Goal: Navigation & Orientation: Find specific page/section

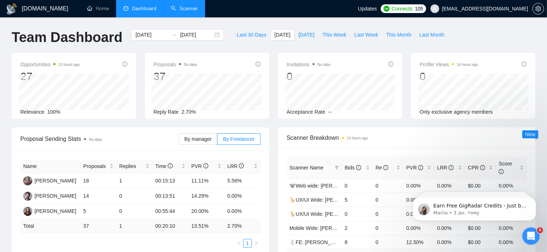
click at [186, 9] on link "Scanner" at bounding box center [184, 8] width 27 height 6
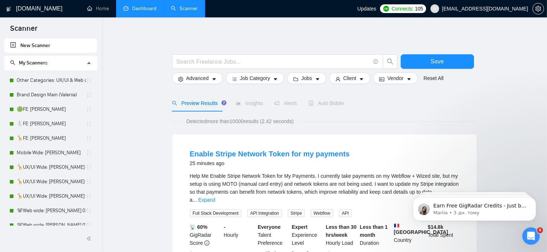
click at [150, 7] on link "Dashboard" at bounding box center [139, 8] width 33 height 6
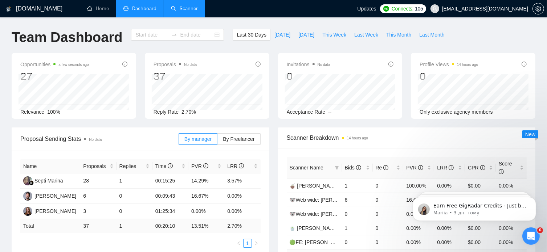
type input "[DATE]"
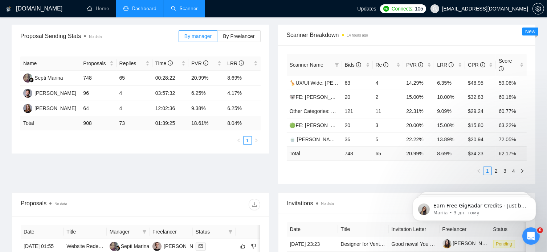
scroll to position [99, 0]
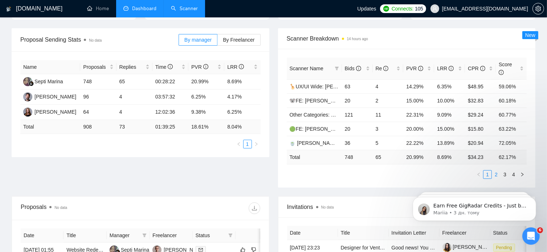
click at [496, 171] on link "2" at bounding box center [496, 175] width 8 height 8
click at [487, 171] on link "1" at bounding box center [487, 175] width 8 height 8
click at [496, 171] on link "2" at bounding box center [496, 175] width 8 height 8
click at [504, 171] on link "3" at bounding box center [505, 175] width 8 height 8
click at [515, 171] on link "4" at bounding box center [513, 175] width 8 height 8
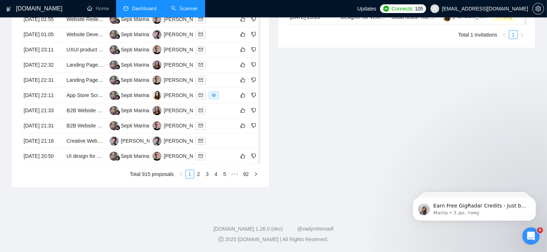
scroll to position [365, 0]
click at [200, 178] on link "2" at bounding box center [198, 174] width 8 height 8
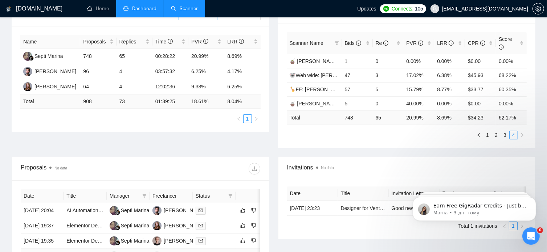
scroll to position [122, 0]
